Goal: Find specific page/section: Find specific page/section

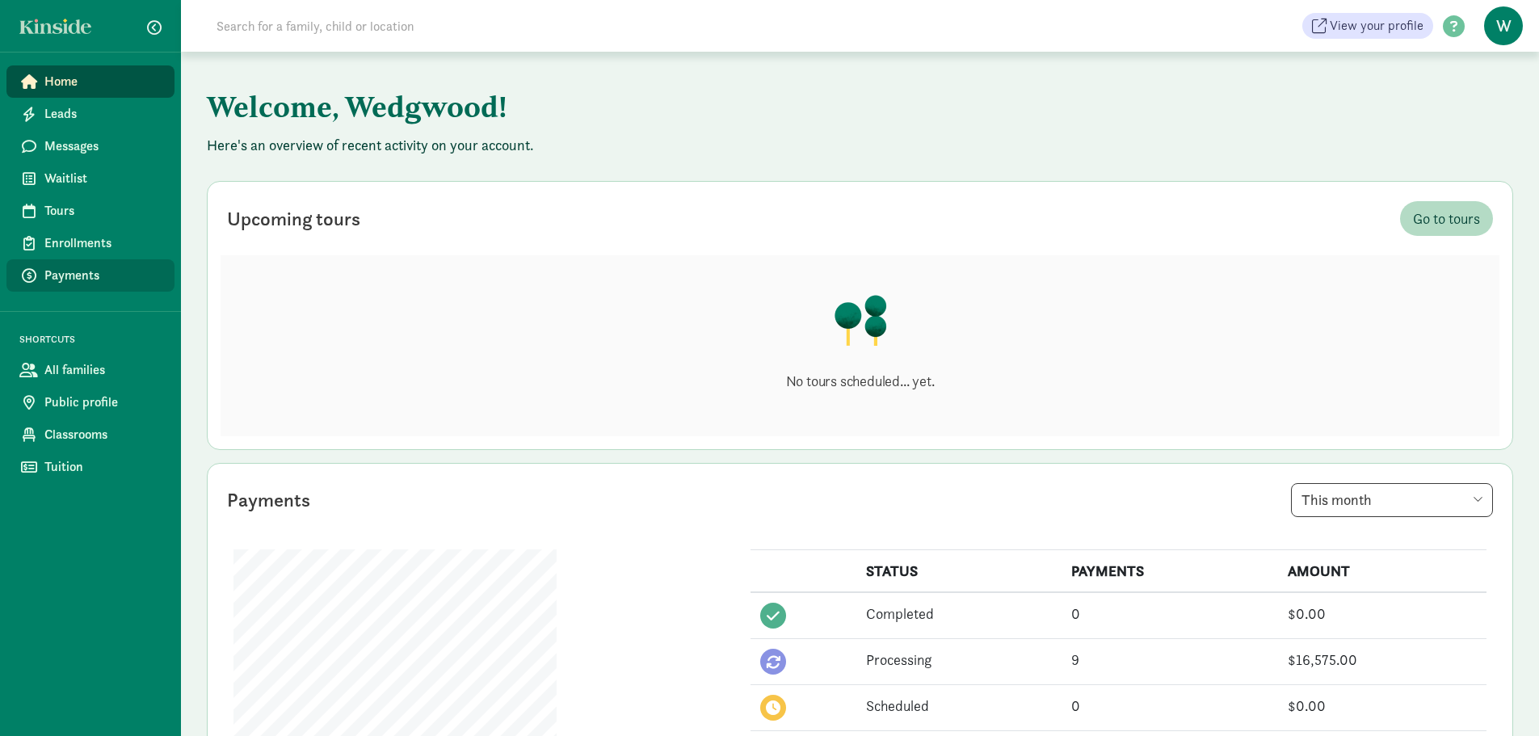
click at [65, 276] on span "Payments" at bounding box center [102, 275] width 117 height 19
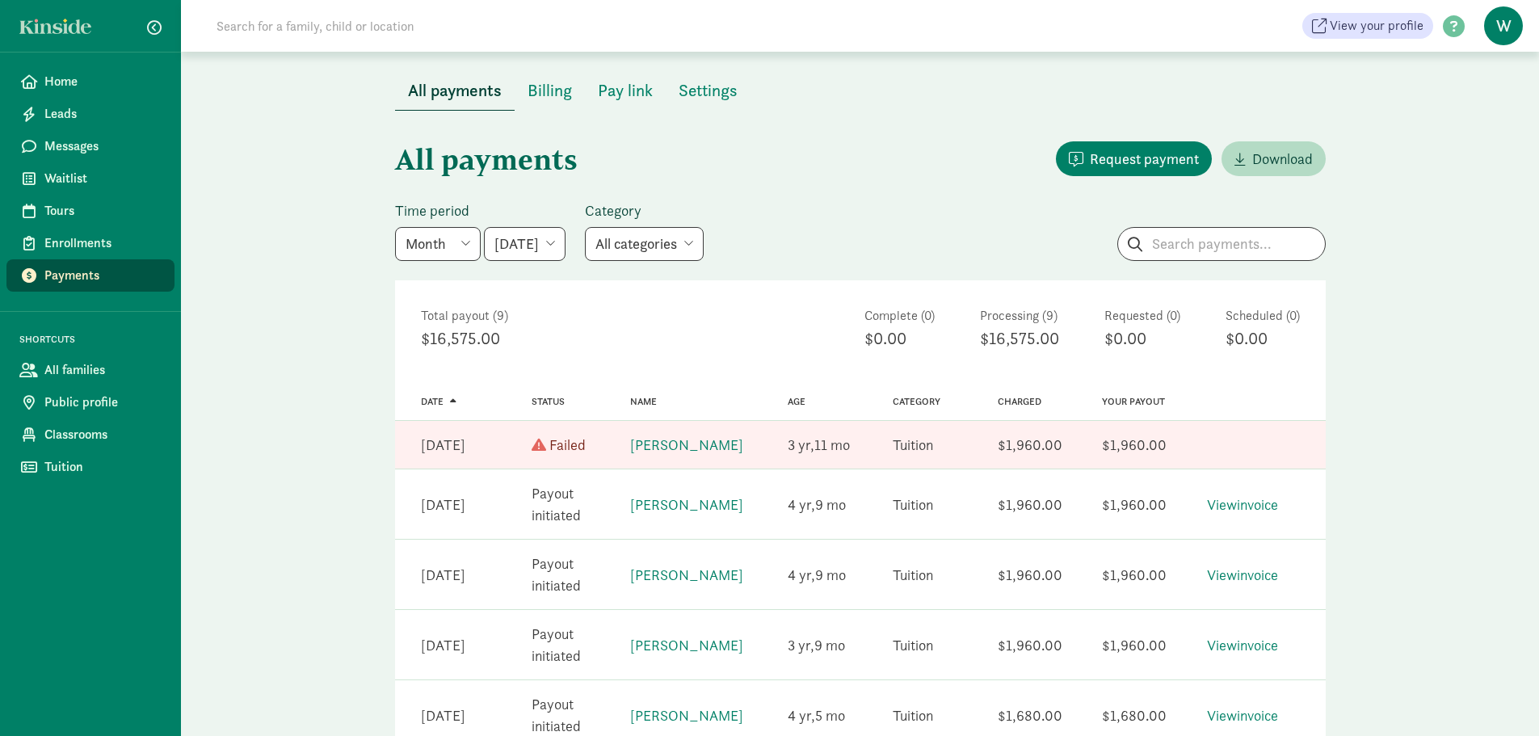
click at [1427, 327] on div "All payments Request payment Download Time period Week Year Month Custom [DATE]…" at bounding box center [860, 655] width 1358 height 1089
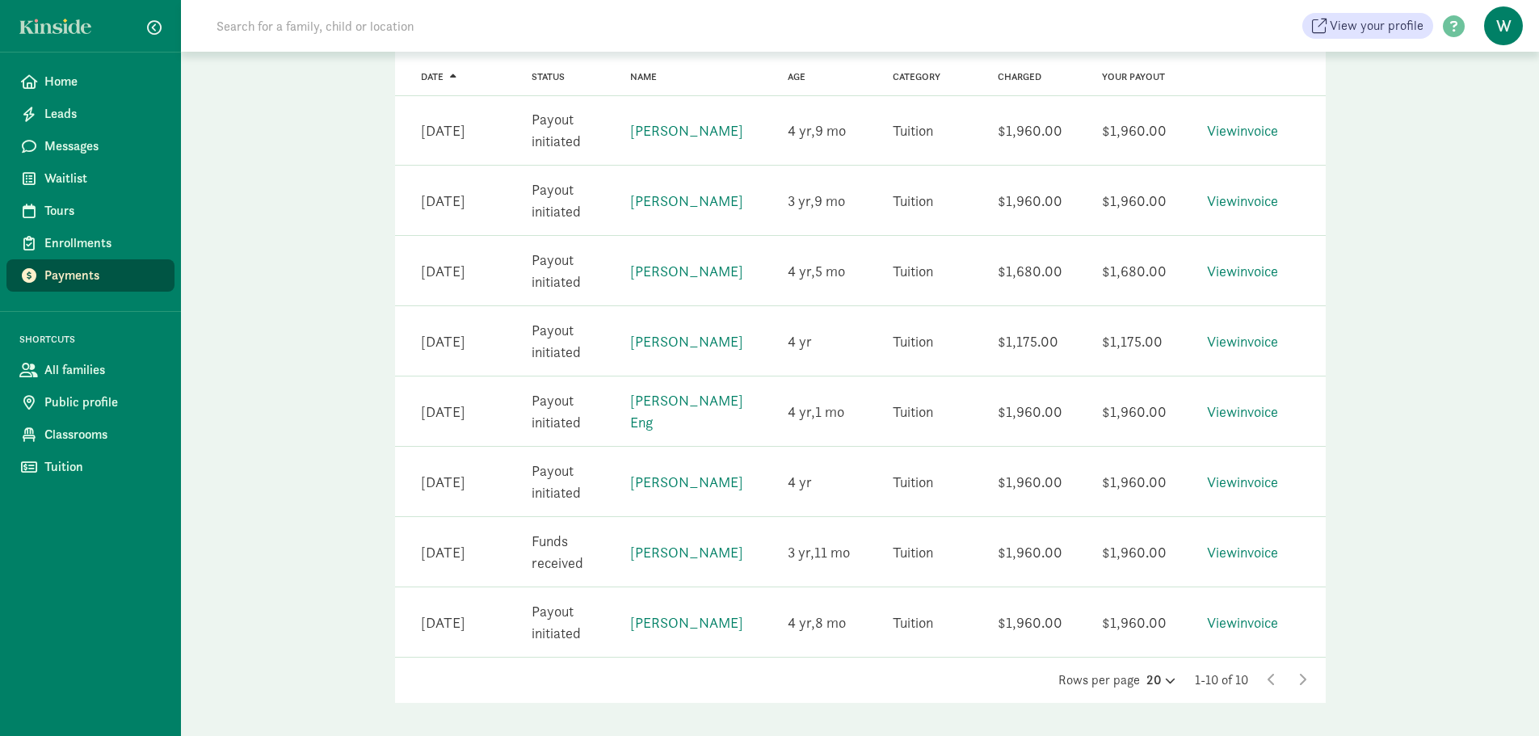
scroll to position [463, 0]
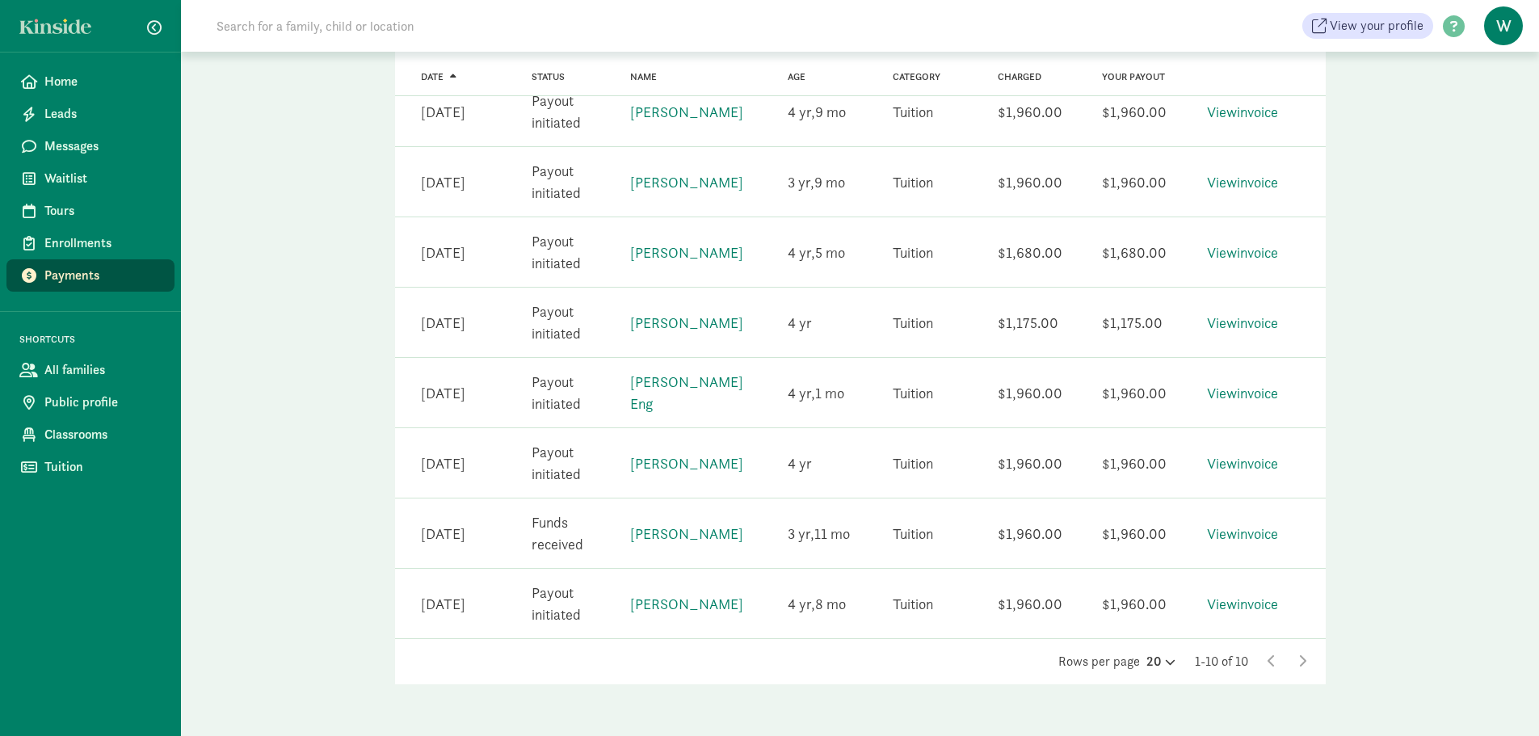
click at [1427, 327] on div "All payments Request payment Download Time period Week Year Month Custom [DATE]…" at bounding box center [860, 192] width 1358 height 1089
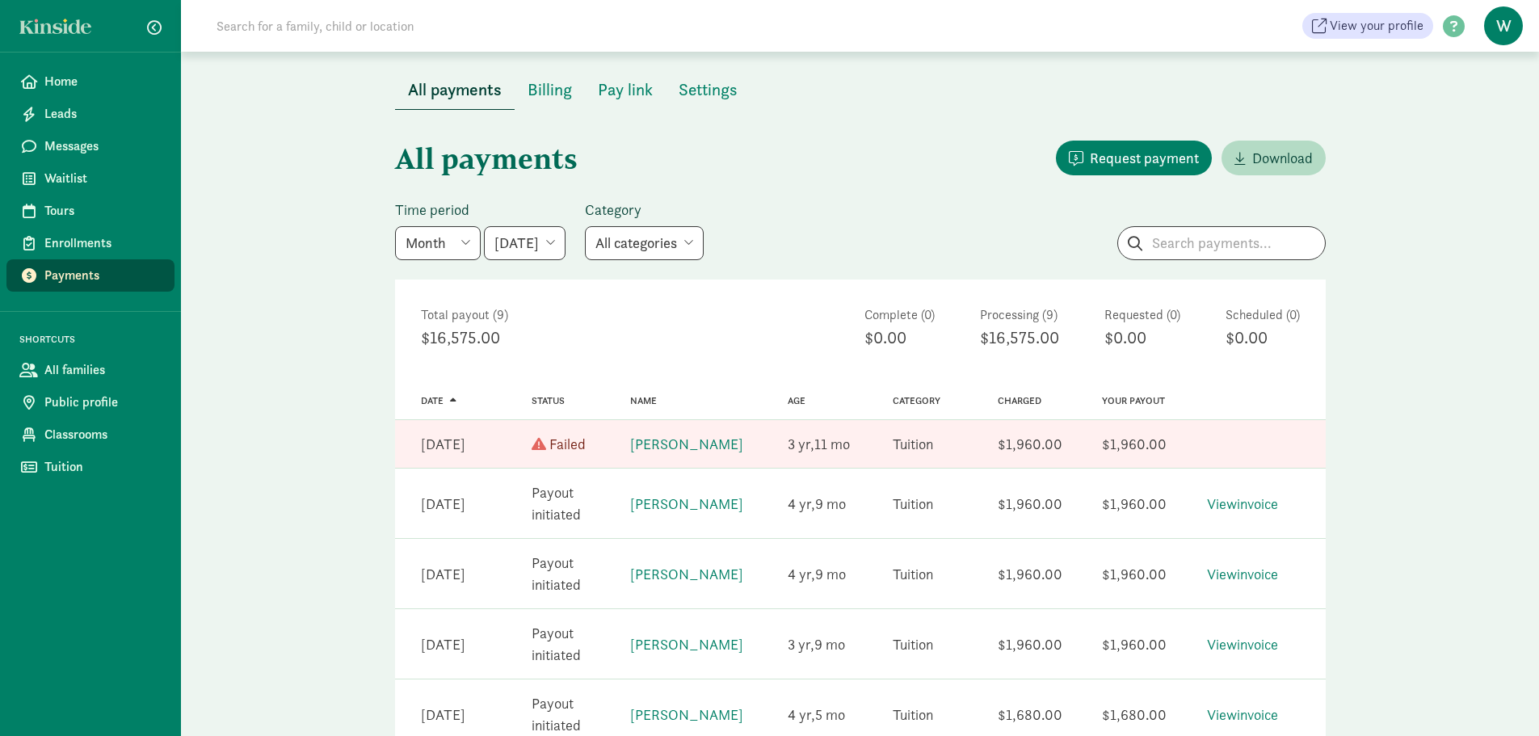
scroll to position [0, 0]
